Goal: Entertainment & Leisure: Consume media (video, audio)

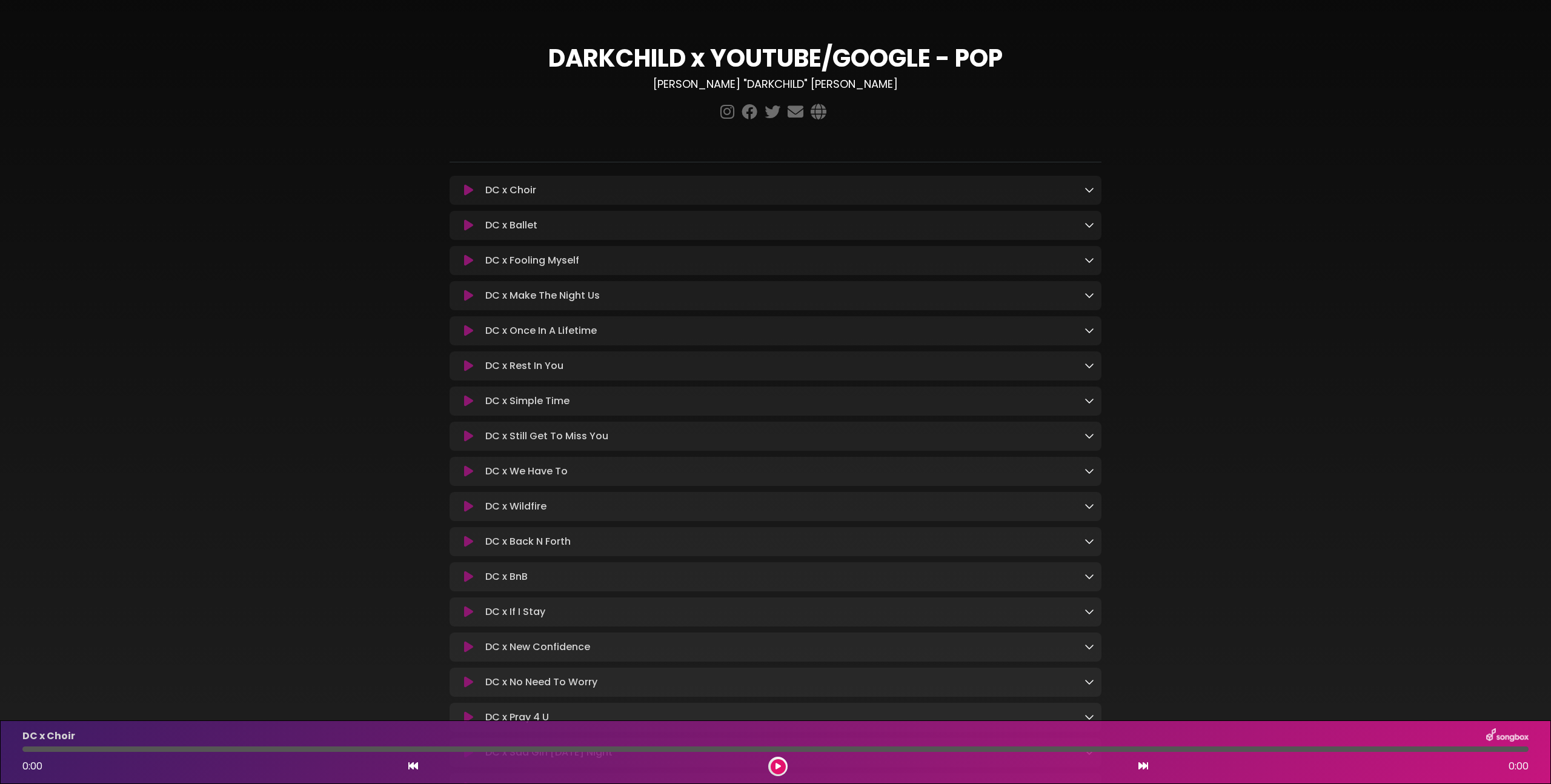
scroll to position [598, 0]
click at [470, 192] on icon at bounding box center [469, 190] width 9 height 12
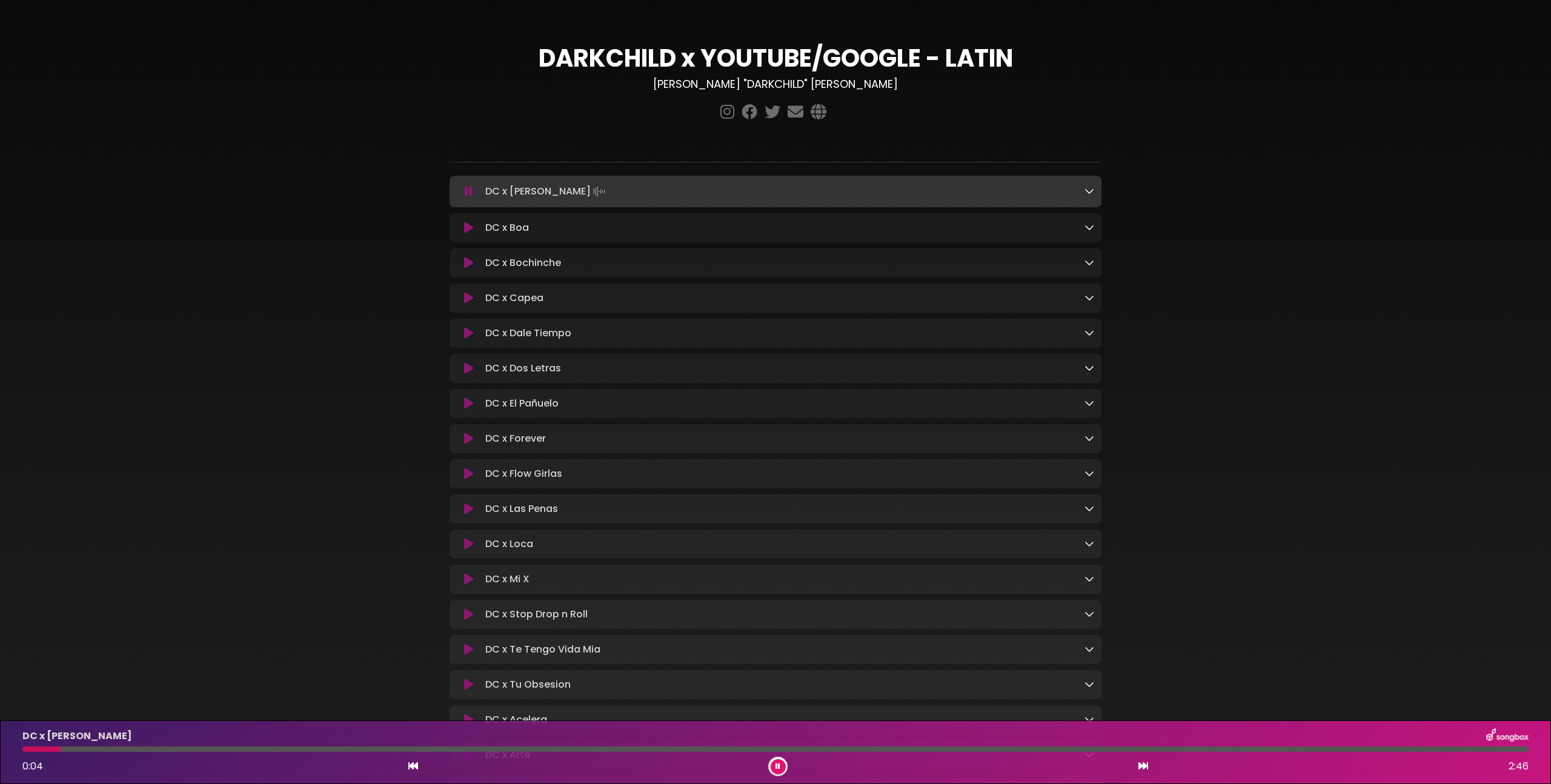
click at [161, 754] on div "DC x Ashley 0:04 2:46" at bounding box center [776, 752] width 1521 height 48
click at [173, 752] on div "DC x Ashley 0:04 2:46" at bounding box center [776, 752] width 1521 height 48
click at [190, 750] on div at bounding box center [776, 749] width 1507 height 5
click at [781, 762] on button at bounding box center [778, 767] width 15 height 15
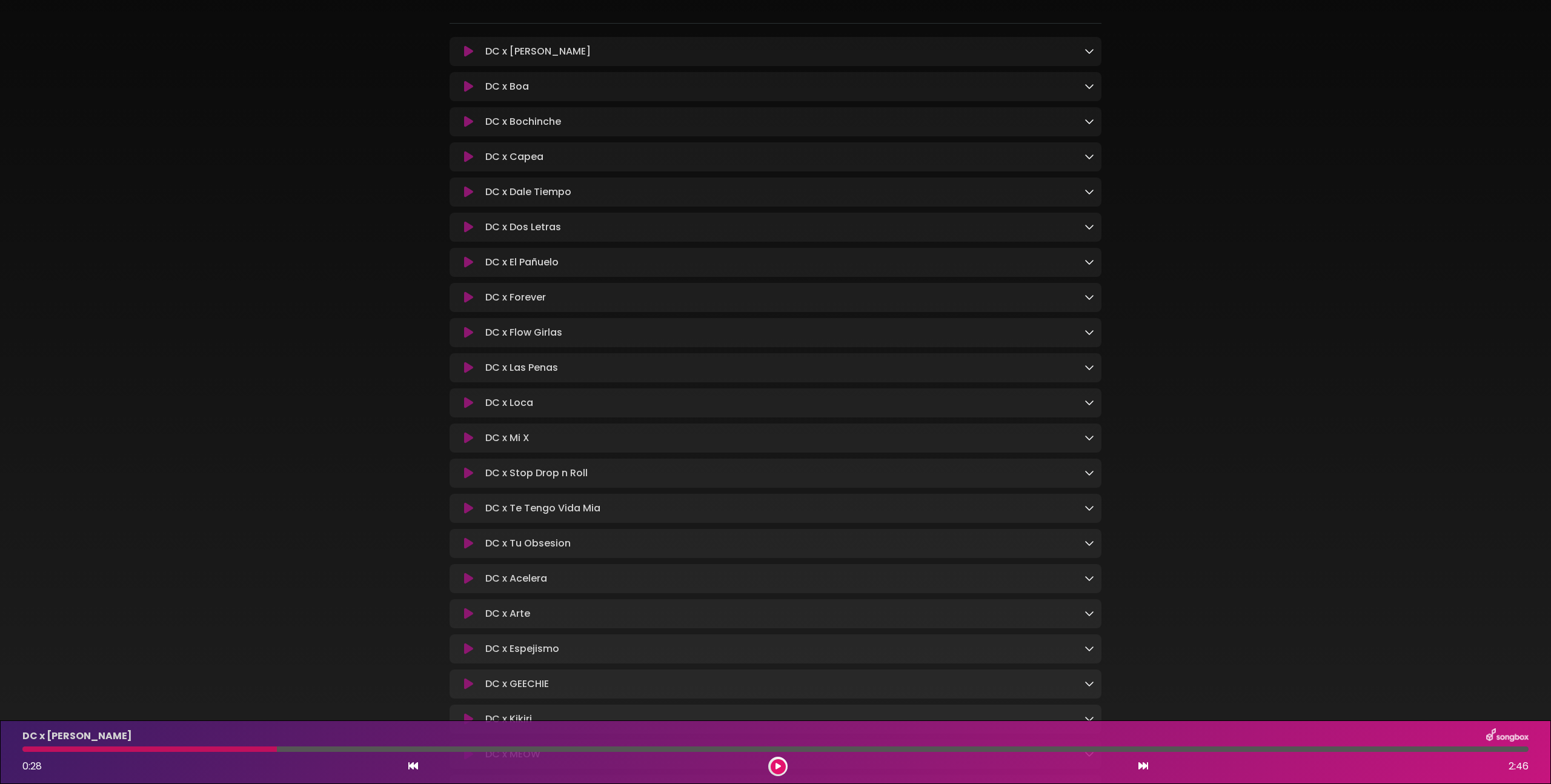
scroll to position [420, 0]
